Goal: Entertainment & Leisure: Consume media (video, audio)

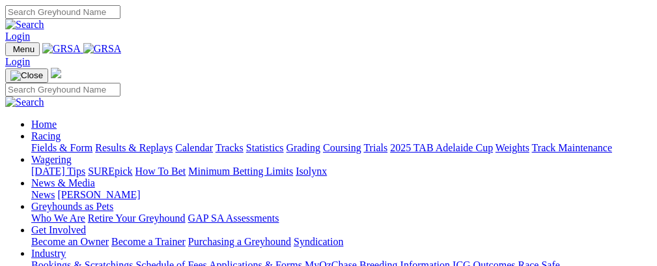
scroll to position [425, 0]
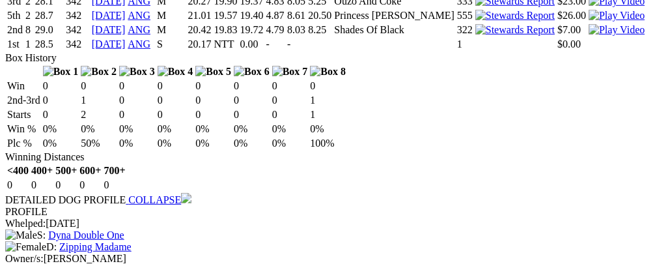
scroll to position [0, 29]
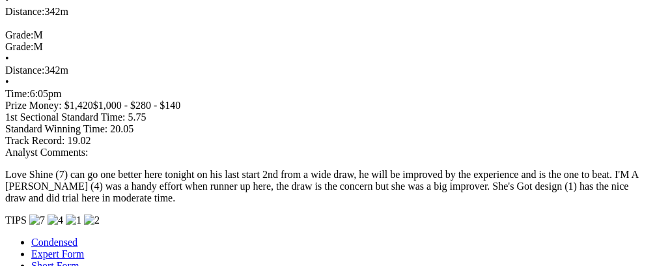
scroll to position [0, 74]
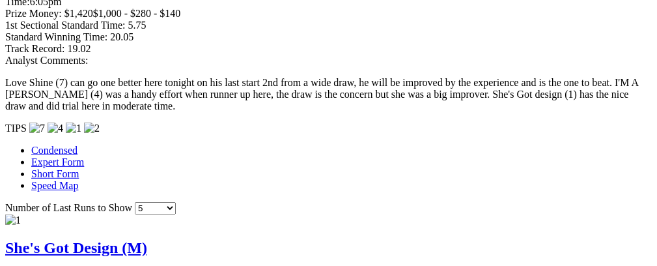
scroll to position [0, 0]
